Goal: Navigation & Orientation: Understand site structure

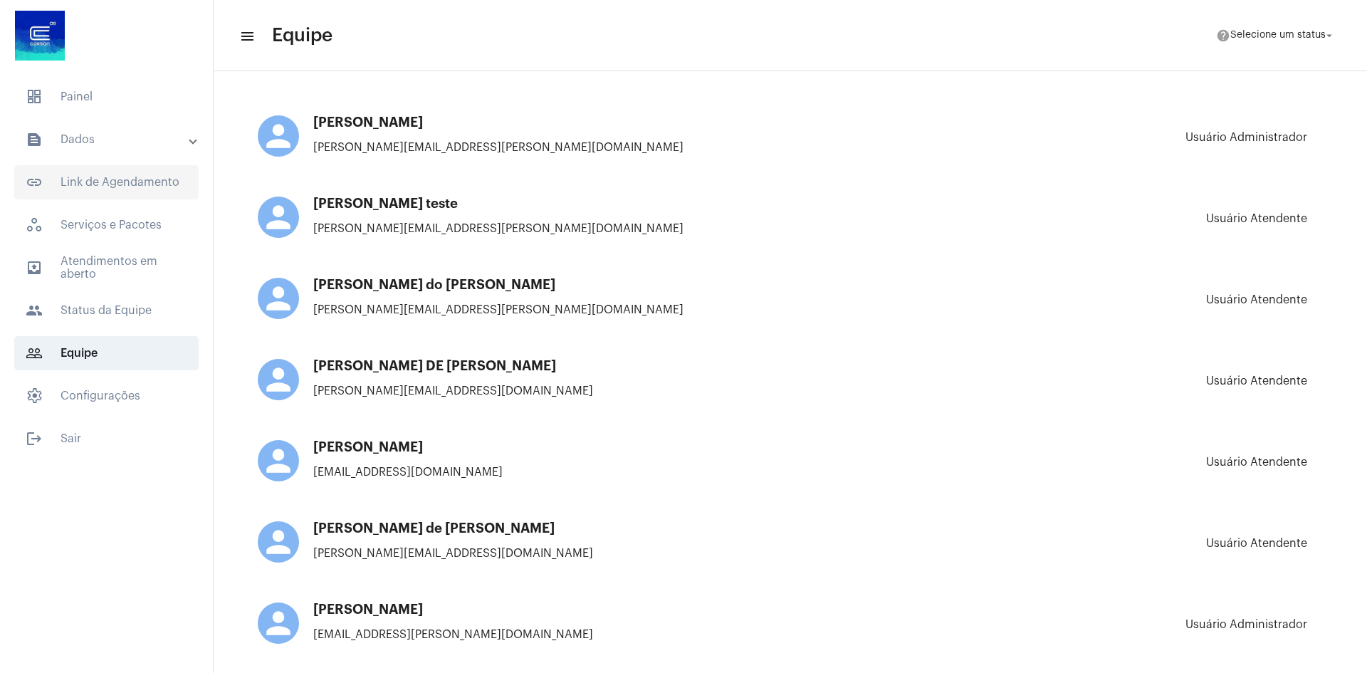
click at [135, 188] on span "link_outlined Link de Agendamento" at bounding box center [106, 182] width 184 height 34
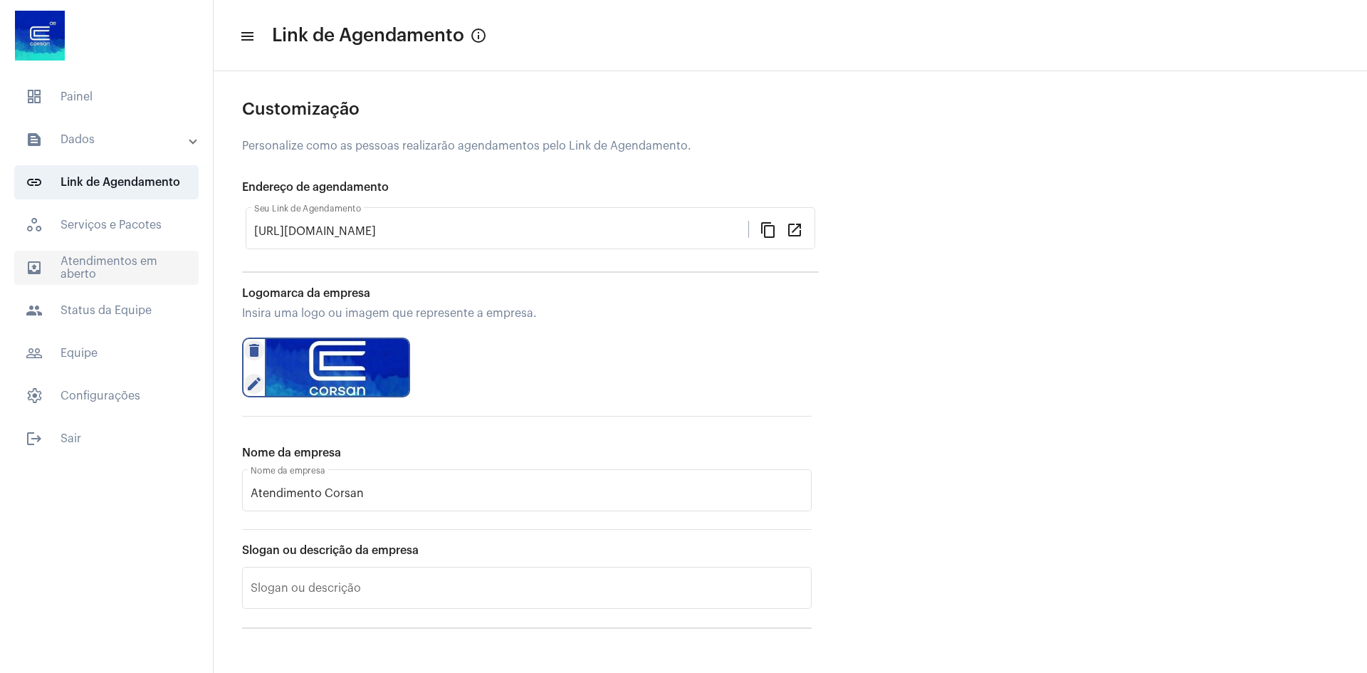
click at [116, 269] on span "outbox_outline Atendimentos em aberto" at bounding box center [106, 268] width 184 height 34
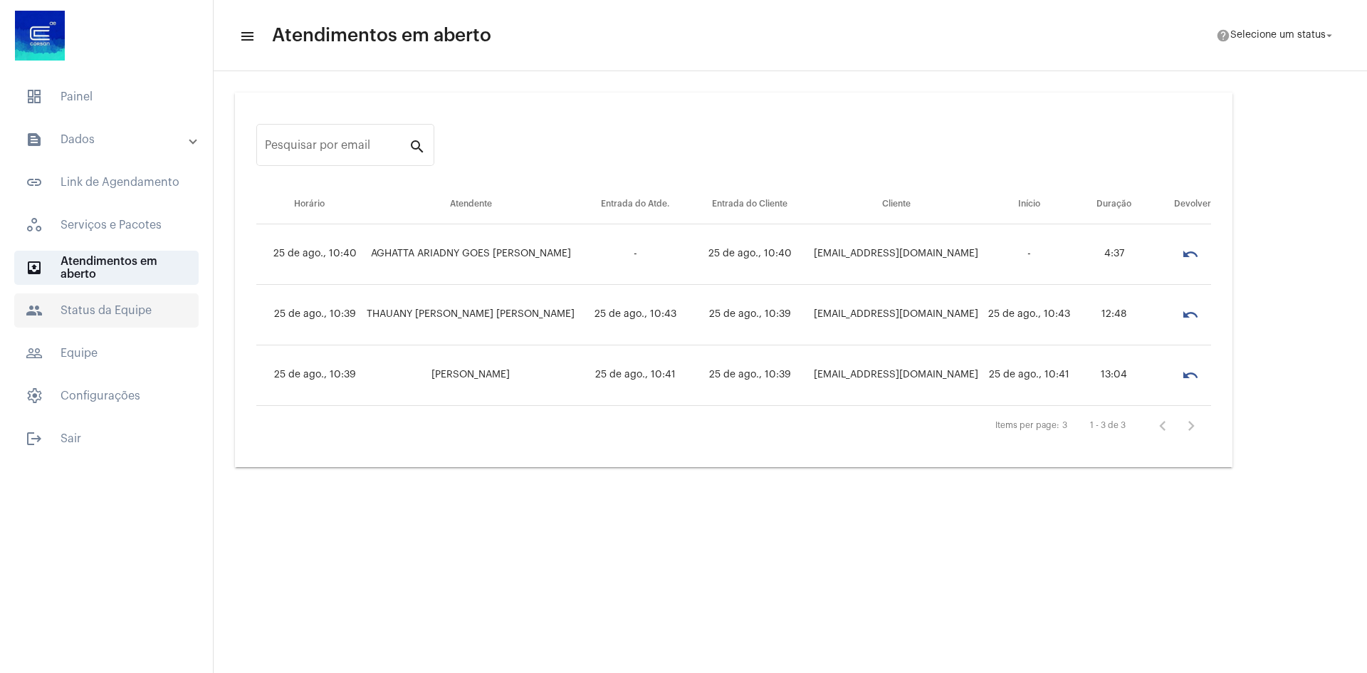
click at [152, 316] on span "people Status da Equipe" at bounding box center [106, 310] width 184 height 34
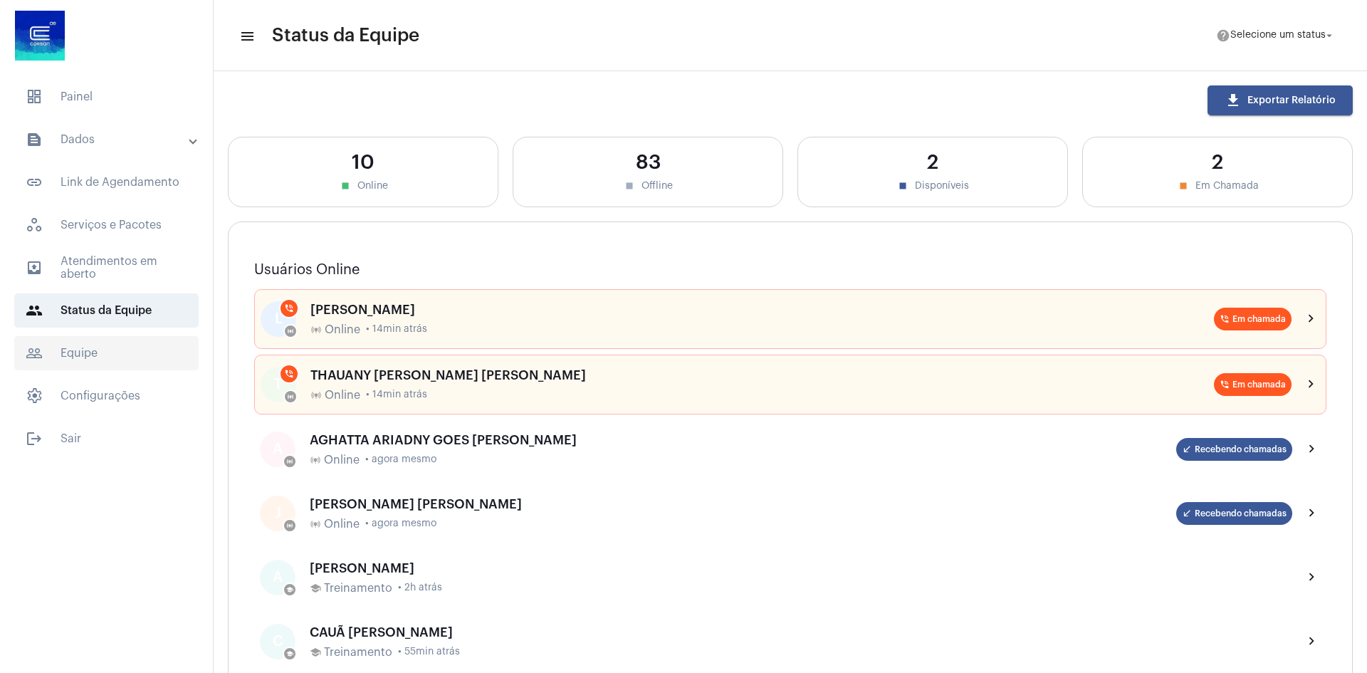
click at [120, 363] on span "people_outline Equipe" at bounding box center [106, 353] width 184 height 34
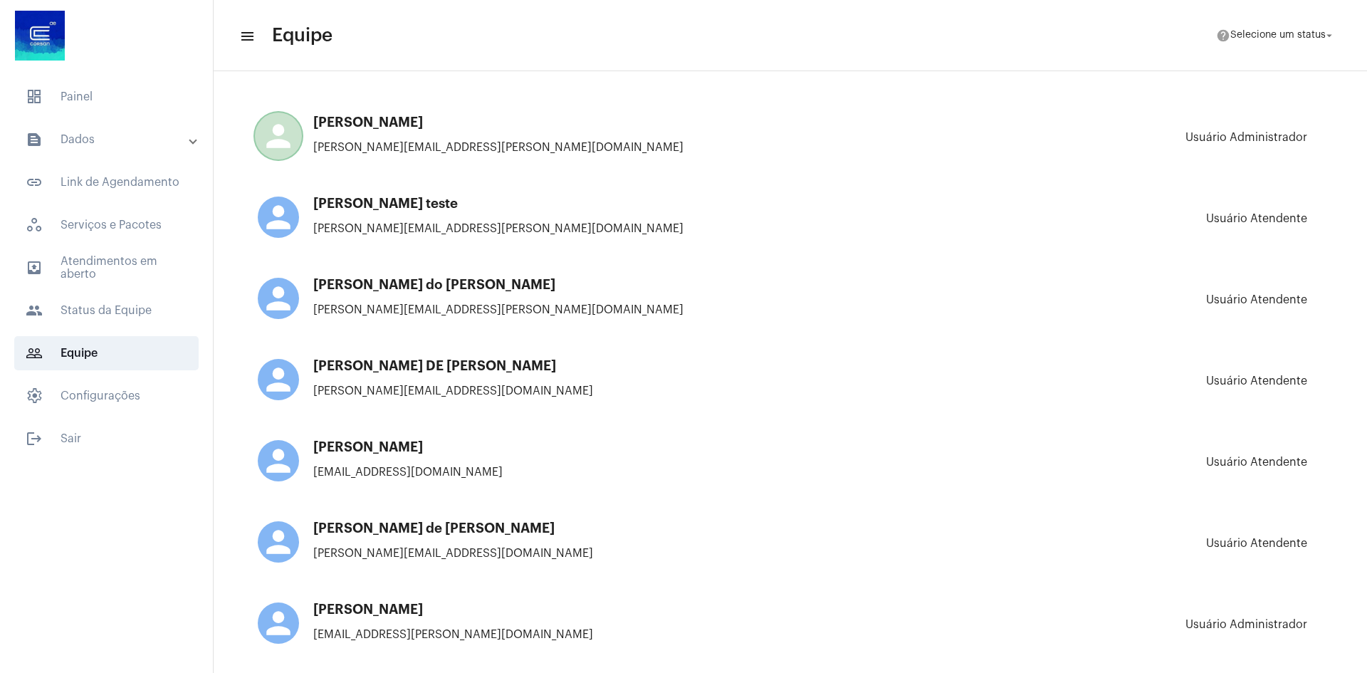
click at [145, 135] on mat-panel-title "text_snippet_outlined Dados" at bounding box center [108, 139] width 165 height 17
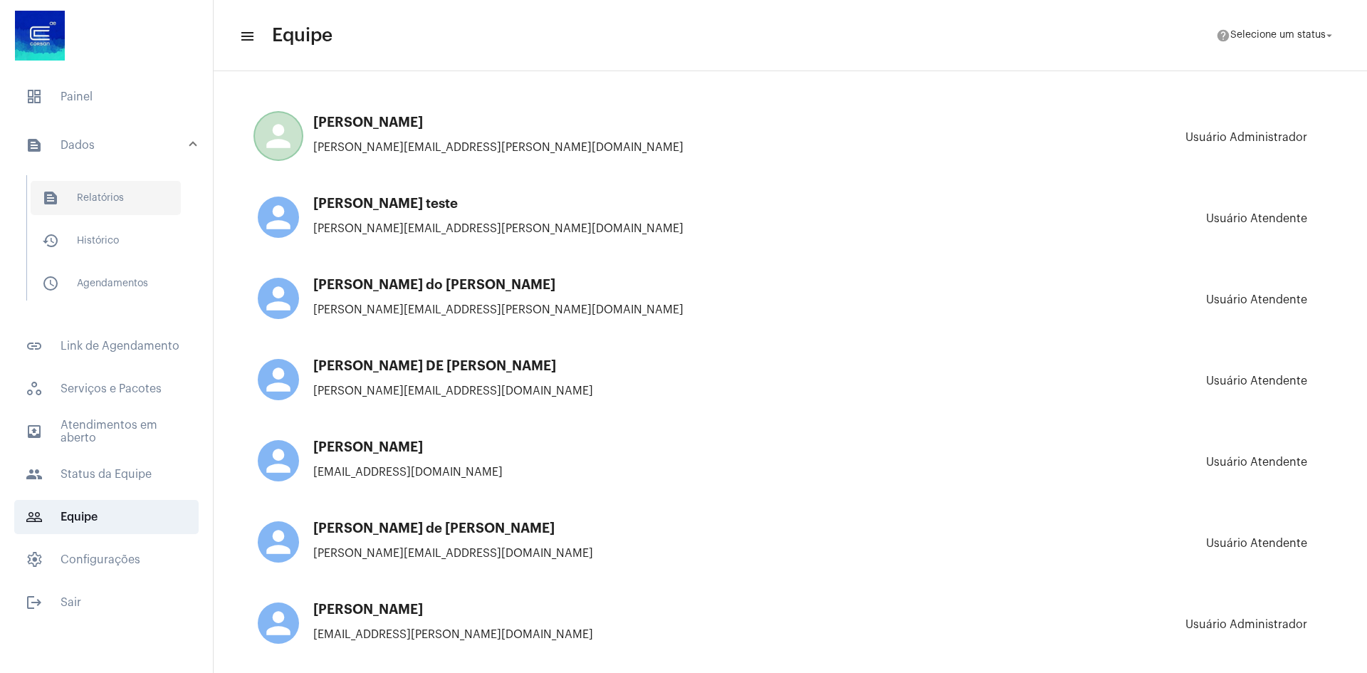
click at [133, 193] on span "text_snippet_outlined Relatórios" at bounding box center [106, 198] width 150 height 34
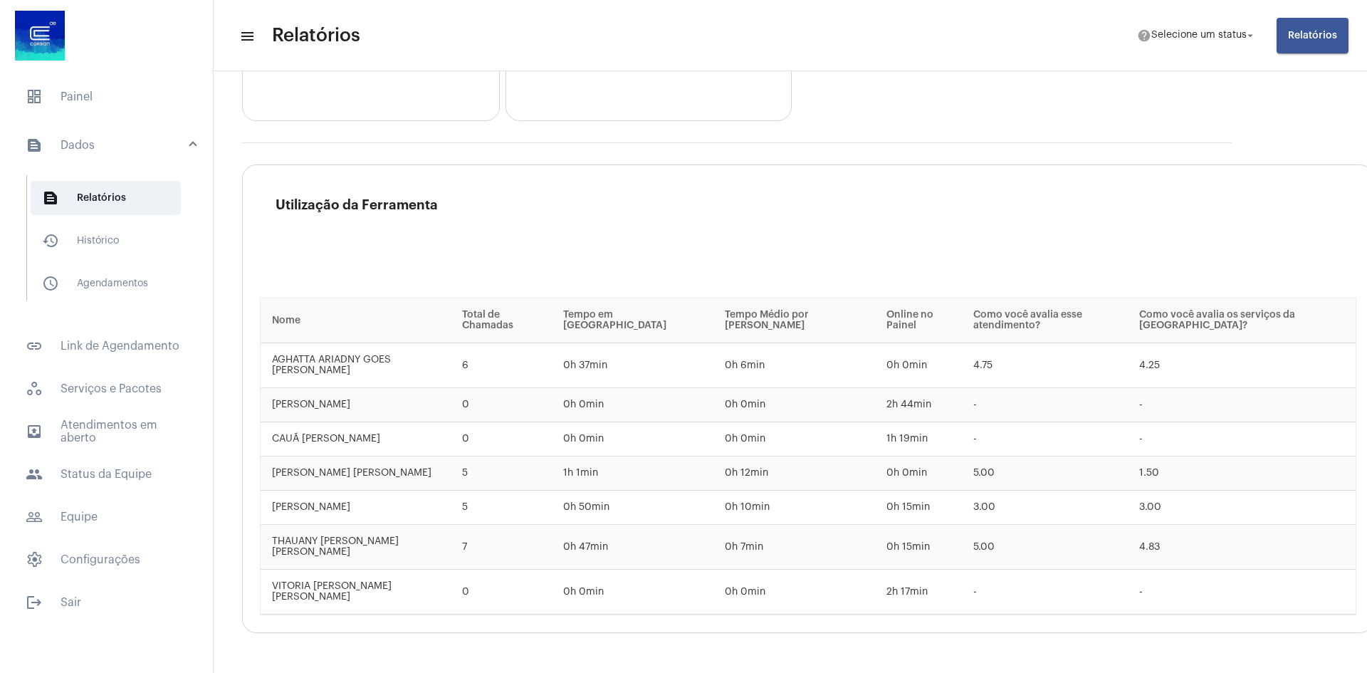
scroll to position [2100, 0]
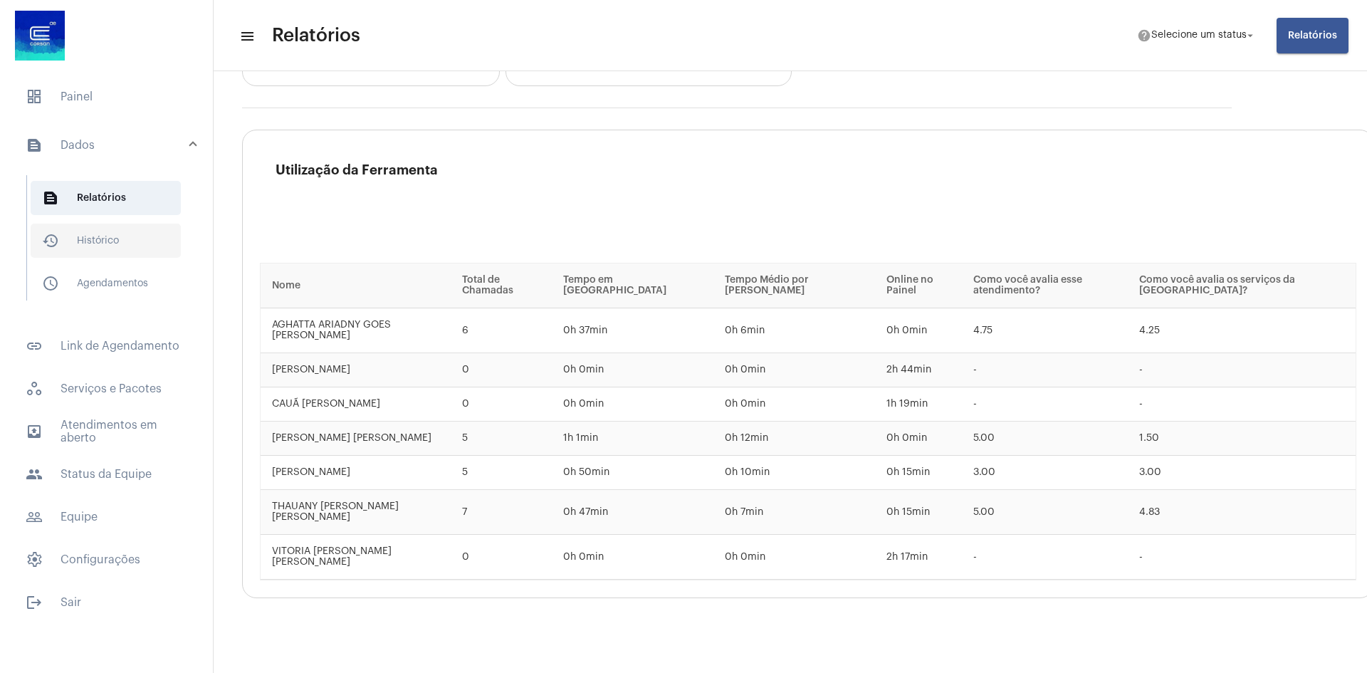
click at [89, 238] on span "history_outlined Histórico" at bounding box center [106, 241] width 150 height 34
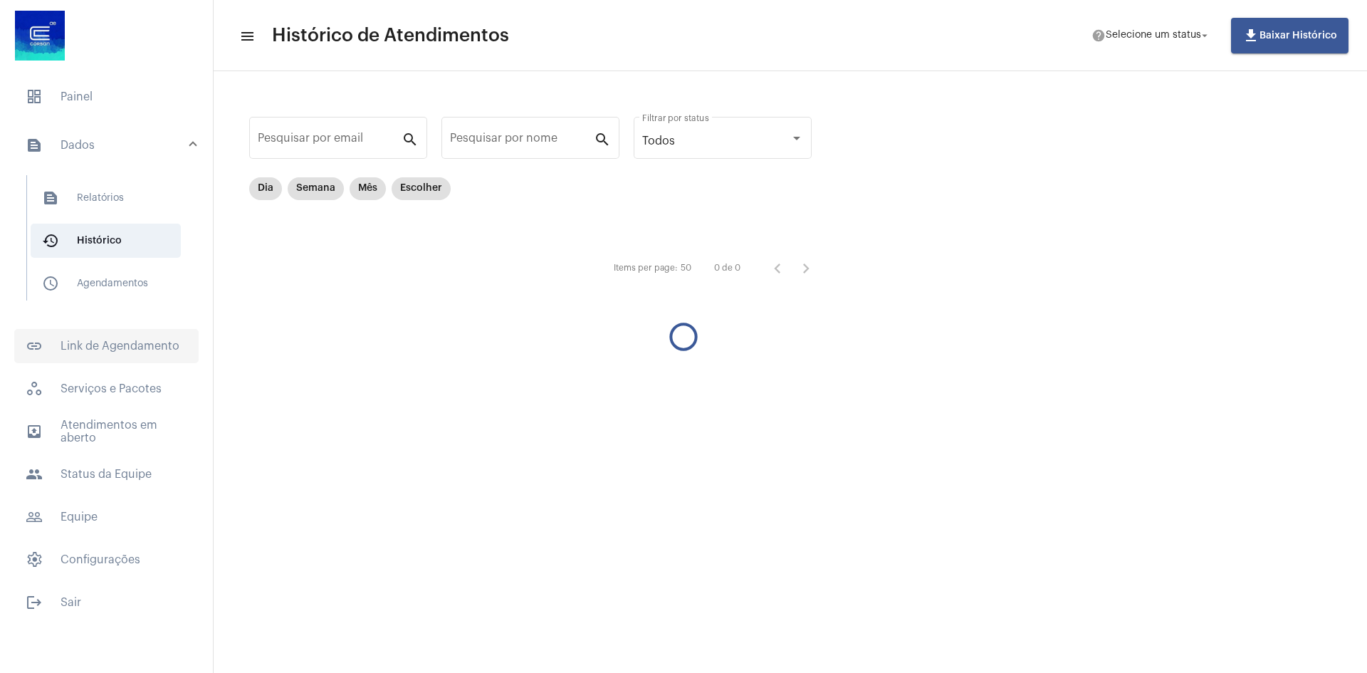
click at [110, 346] on span "link_outlined Link de Agendamento" at bounding box center [106, 346] width 184 height 34
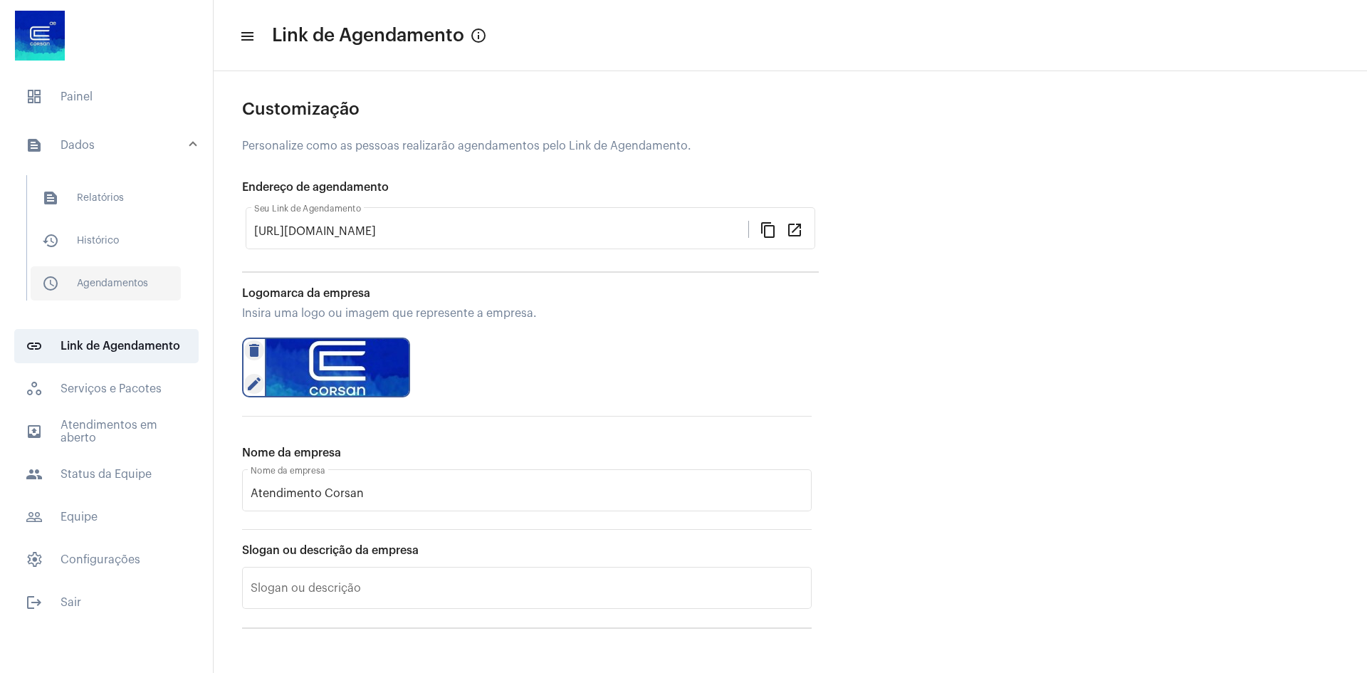
click at [116, 287] on span "schedule_outlined Agendamentos" at bounding box center [106, 283] width 150 height 34
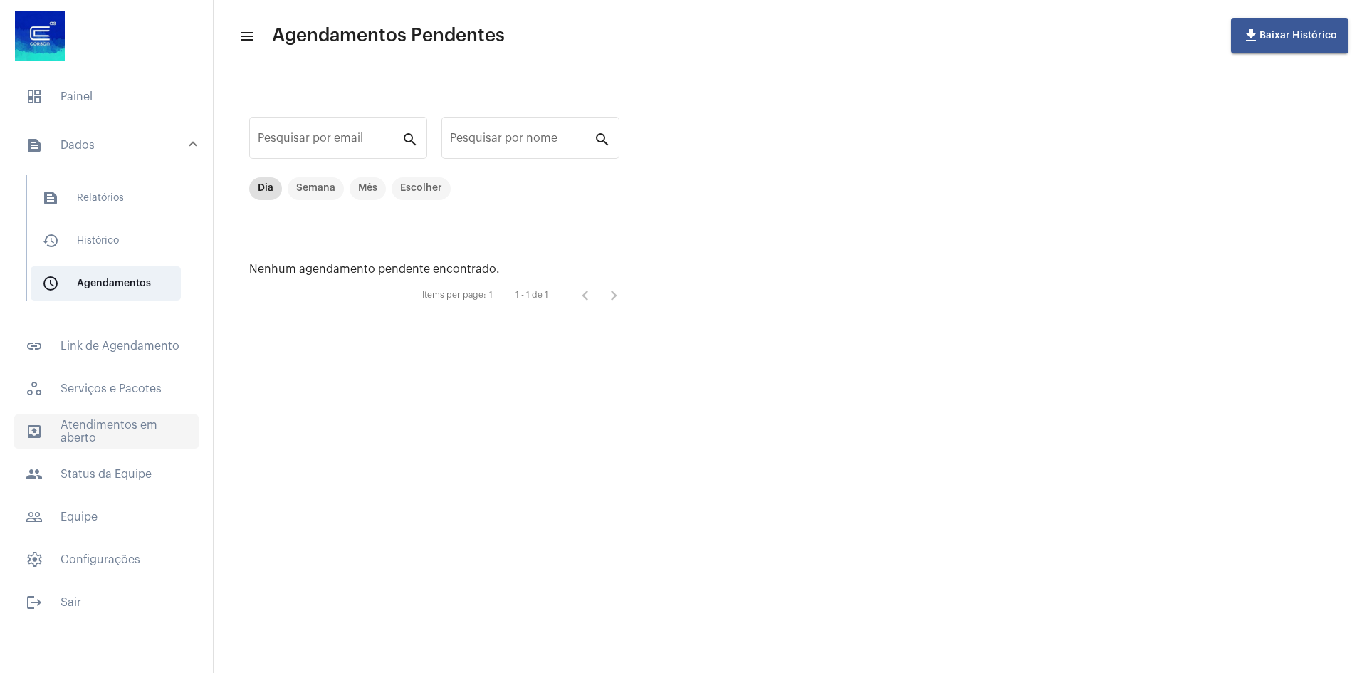
click at [109, 427] on span "outbox_outline Atendimentos em aberto" at bounding box center [106, 432] width 184 height 34
